Goal: Transaction & Acquisition: Purchase product/service

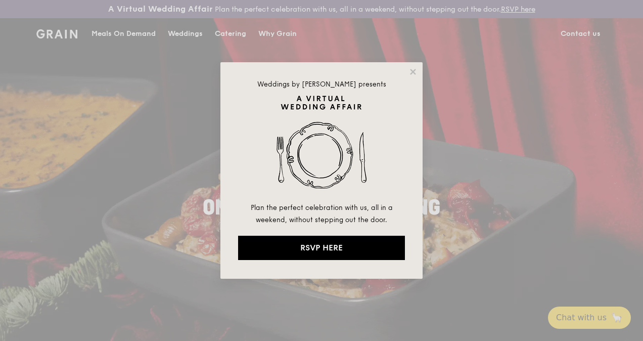
drag, startPoint x: 416, startPoint y: 72, endPoint x: 395, endPoint y: 74, distance: 20.8
click at [416, 72] on icon at bounding box center [412, 71] width 9 height 9
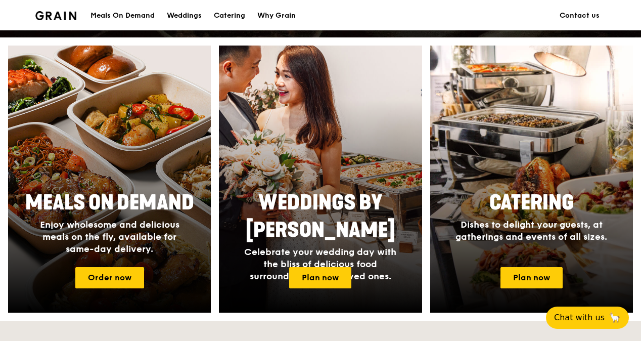
scroll to position [404, 0]
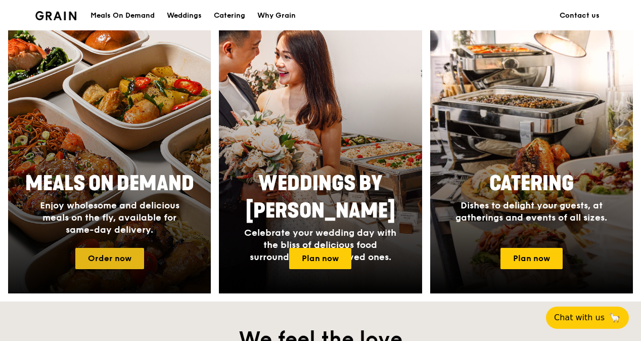
click at [118, 269] on link "Order now" at bounding box center [109, 258] width 69 height 21
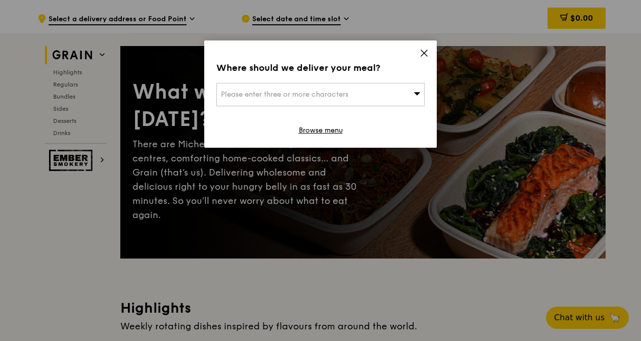
scroll to position [51, 0]
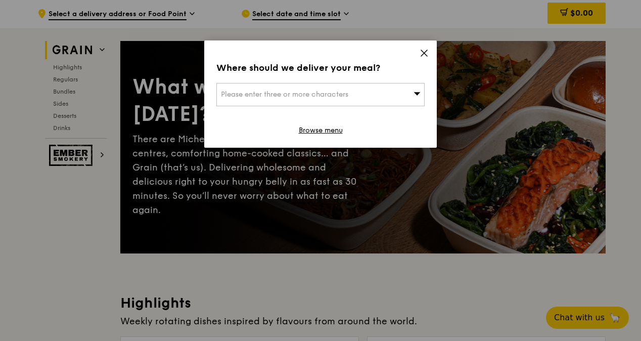
click at [429, 54] on div "Where should we deliver your meal? Please enter three or more characters Browse…" at bounding box center [320, 93] width 233 height 107
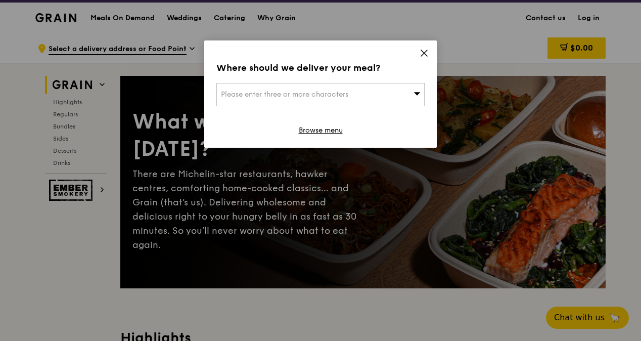
scroll to position [0, 0]
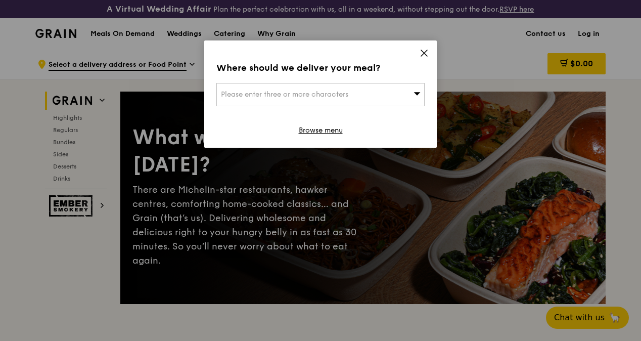
click at [427, 54] on icon at bounding box center [424, 53] width 9 height 9
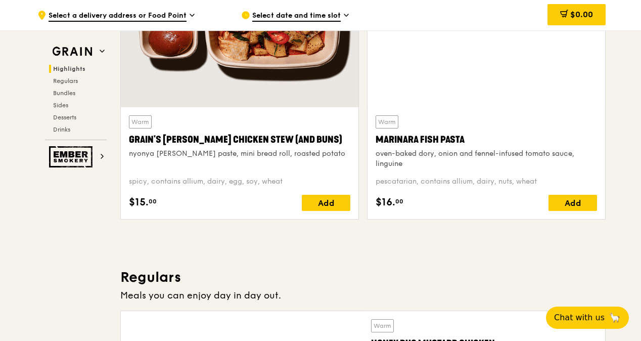
scroll to position [657, 0]
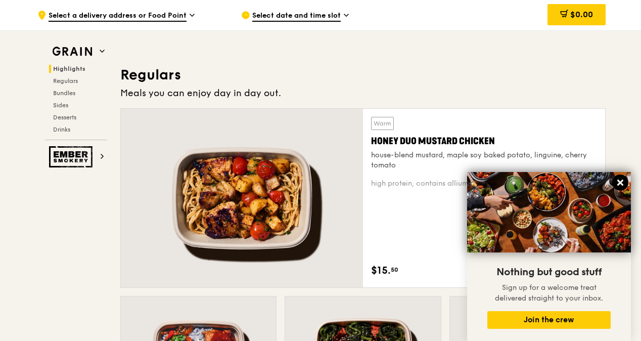
click at [620, 182] on icon at bounding box center [620, 182] width 6 height 6
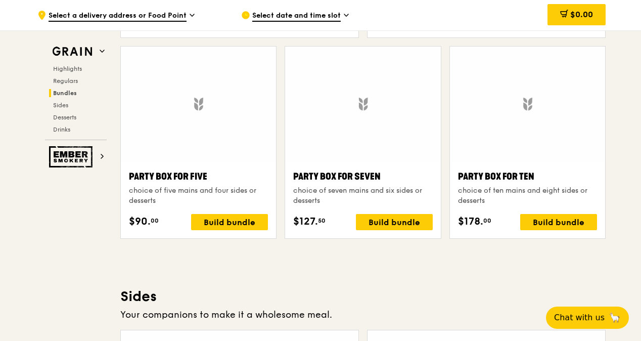
scroll to position [2073, 0]
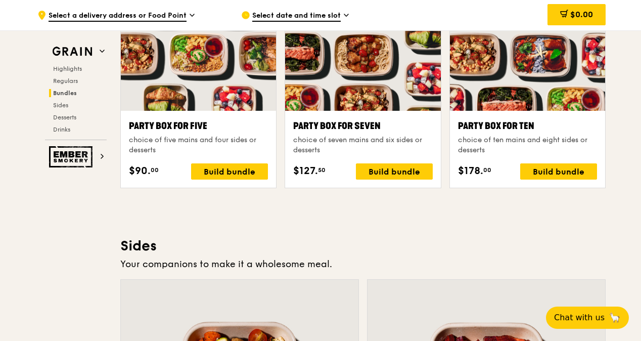
click at [323, 9] on div "Select date and time slot" at bounding box center [335, 15] width 188 height 30
click at [71, 78] on span "Regulars" at bounding box center [66, 80] width 27 height 7
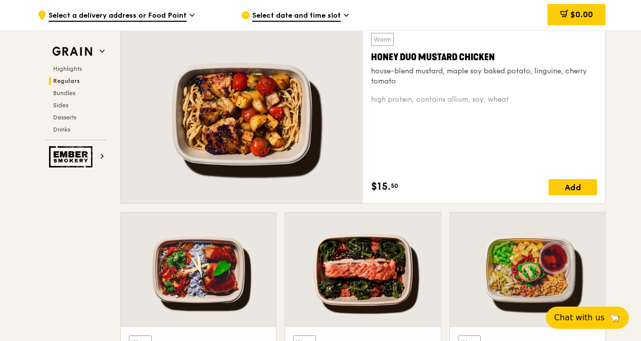
scroll to position [691, 0]
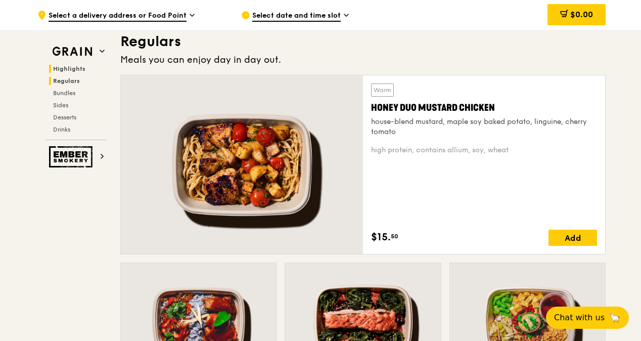
click at [74, 66] on span "Highlights" at bounding box center [69, 68] width 32 height 7
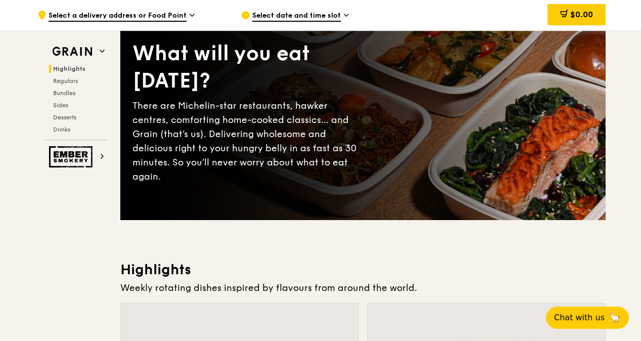
scroll to position [0, 0]
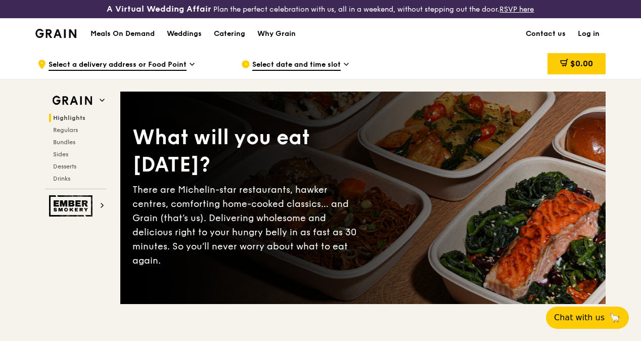
click at [134, 39] on h1 "Meals On Demand" at bounding box center [122, 34] width 64 height 10
click at [132, 39] on h1 "Meals On Demand" at bounding box center [122, 34] width 64 height 10
